Goal: Task Accomplishment & Management: Use online tool/utility

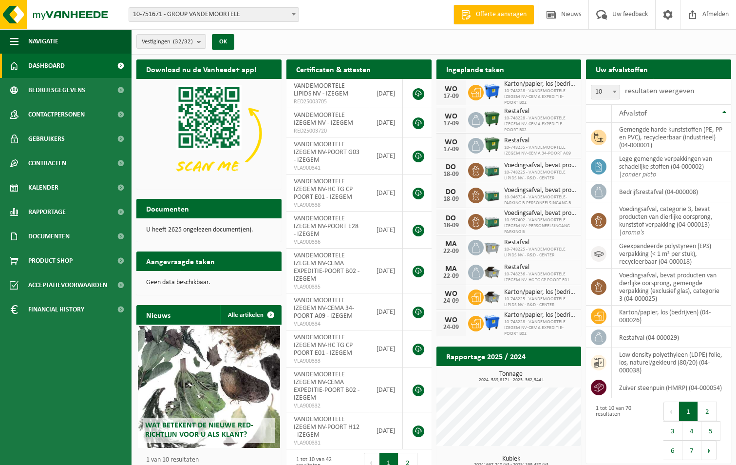
drag, startPoint x: 49, startPoint y: 186, endPoint x: 223, endPoint y: 197, distance: 174.2
click at [49, 186] on span "Kalender" at bounding box center [43, 187] width 30 height 24
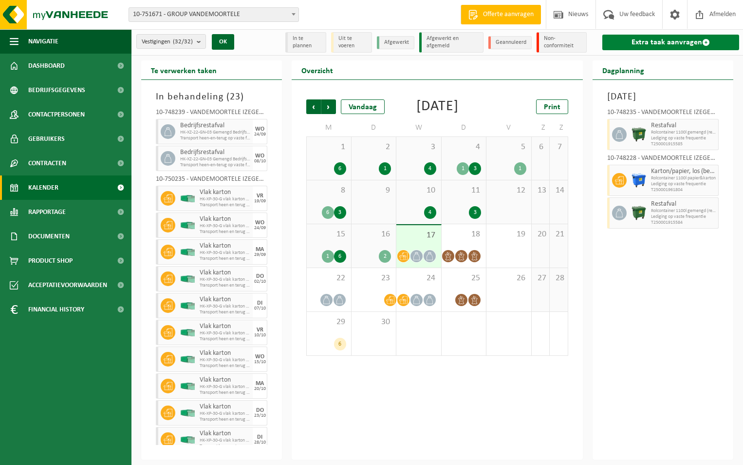
click at [679, 43] on link "Extra taak aanvragen" at bounding box center [671, 43] width 137 height 16
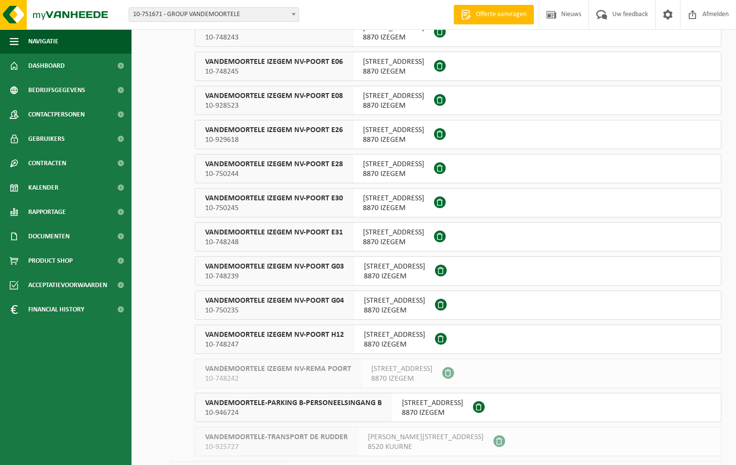
scroll to position [633, 0]
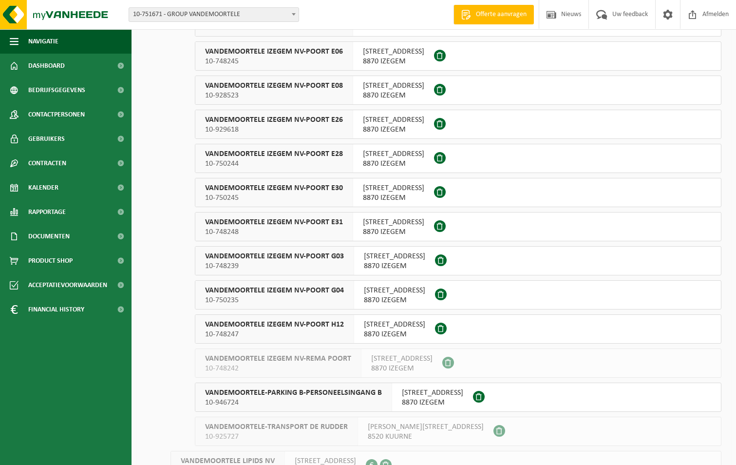
click at [244, 222] on span "VANDEMOORTELE IZEGEM NV-POORT E31" at bounding box center [274, 222] width 138 height 10
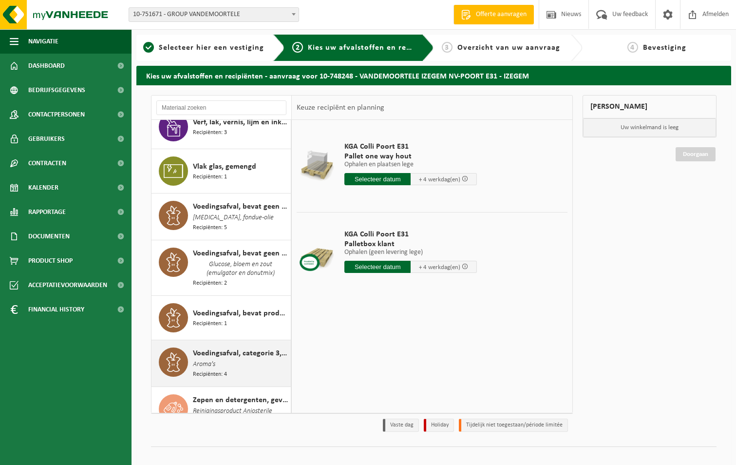
scroll to position [1461, 0]
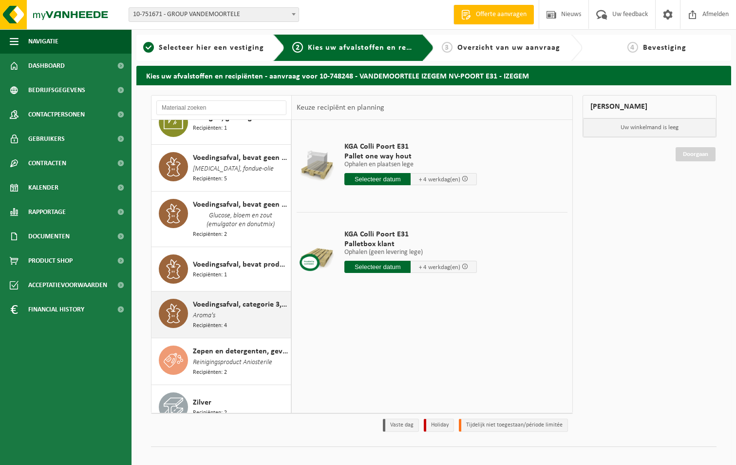
click at [208, 302] on span "Voedingsafval, categorie 3, bevat producten van dierlijke oorsprong, kunststof …" at bounding box center [240, 305] width 95 height 12
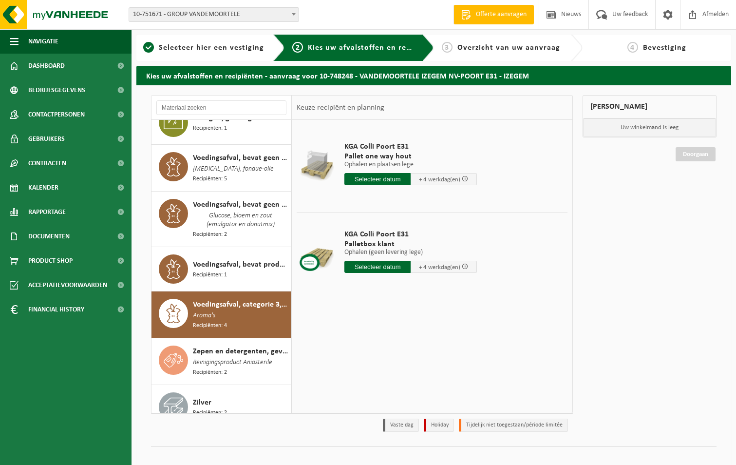
scroll to position [1515, 0]
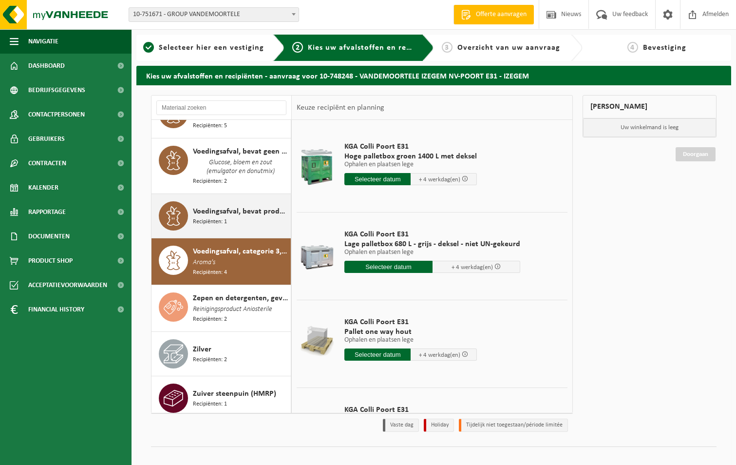
click at [220, 206] on span "Voedingsafval, bevat producten van dierlijke oorsprong, gemengde verpakking (ex…" at bounding box center [240, 212] width 95 height 12
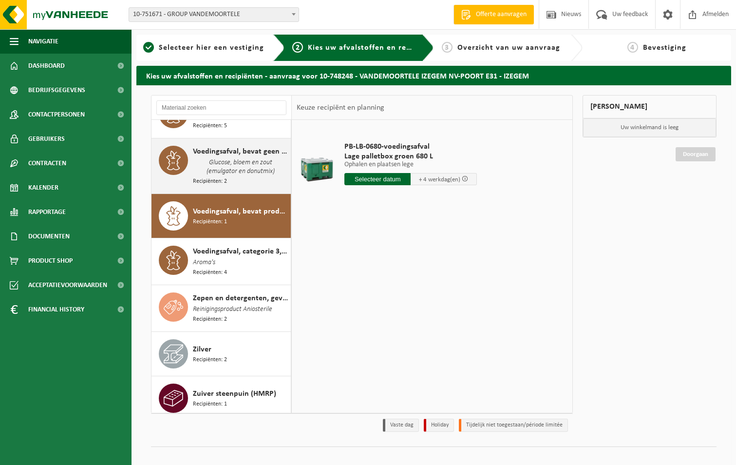
click at [246, 168] on span "Glucose, bloem en zout (emulgator en donutmix)" at bounding box center [240, 166] width 95 height 19
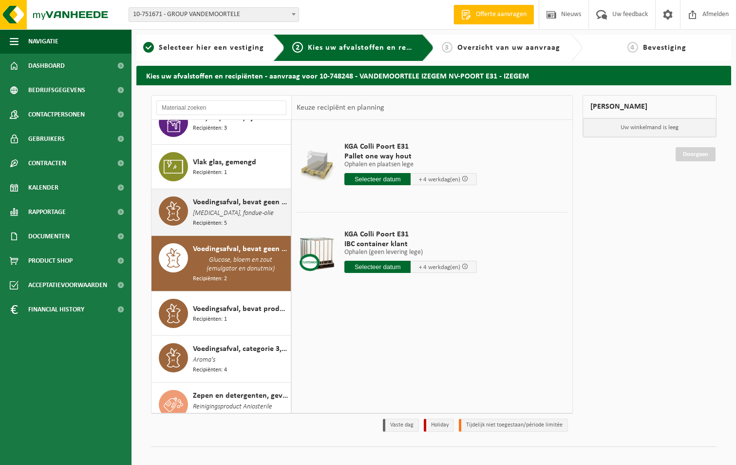
click at [205, 208] on span "Dextrose, fondue-olie" at bounding box center [233, 213] width 81 height 11
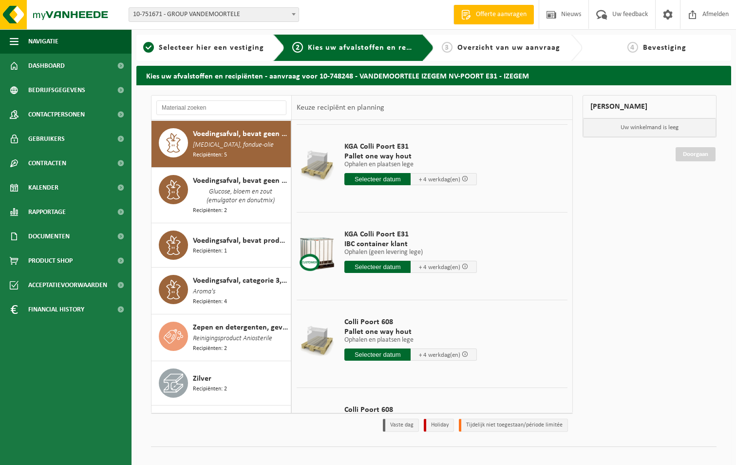
scroll to position [97, 0]
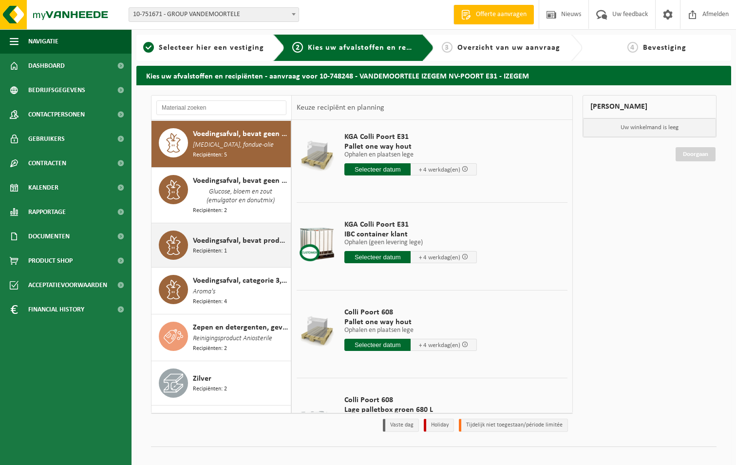
click at [209, 246] on span "Recipiënten: 1" at bounding box center [210, 250] width 34 height 9
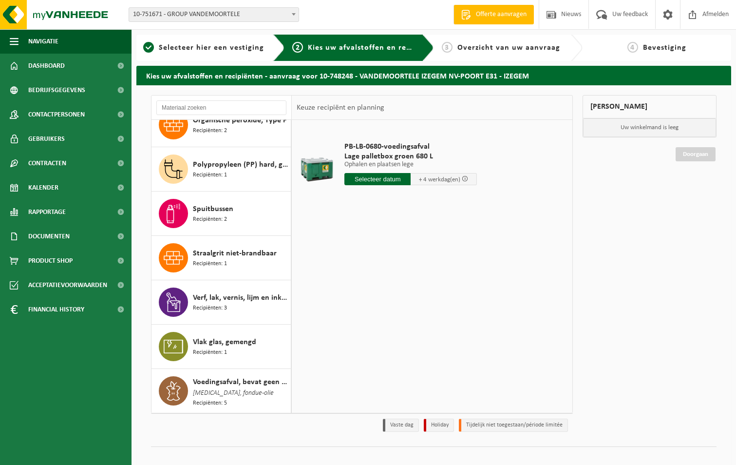
scroll to position [1174, 0]
